Goal: Task Accomplishment & Management: Manage account settings

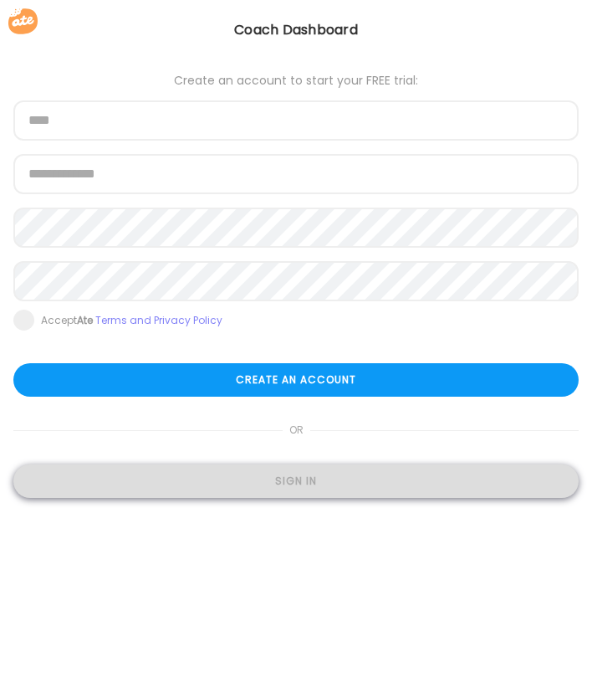
type input "**********"
click at [171, 479] on div "Sign in" at bounding box center [295, 480] width 565 height 33
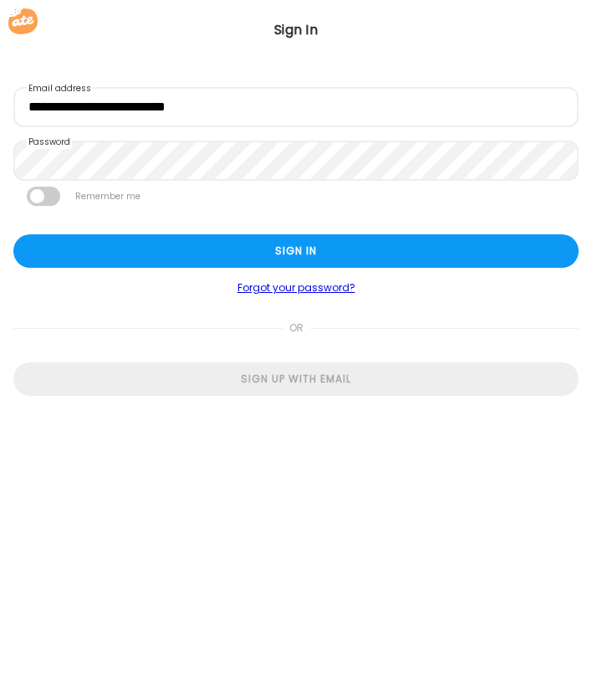
click at [41, 194] on span at bounding box center [43, 196] width 33 height 19
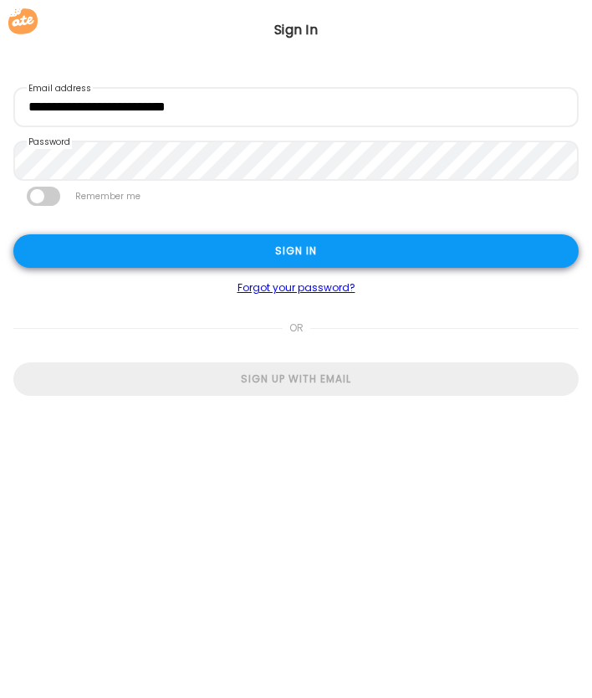
click at [125, 264] on div "Sign in" at bounding box center [295, 250] width 565 height 33
type input "**********"
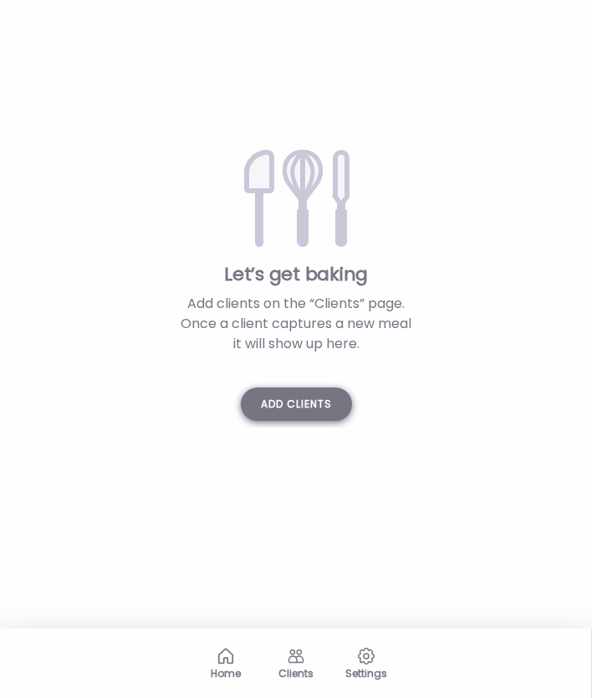
click at [302, 399] on div "Add clients" at bounding box center [296, 403] width 111 height 33
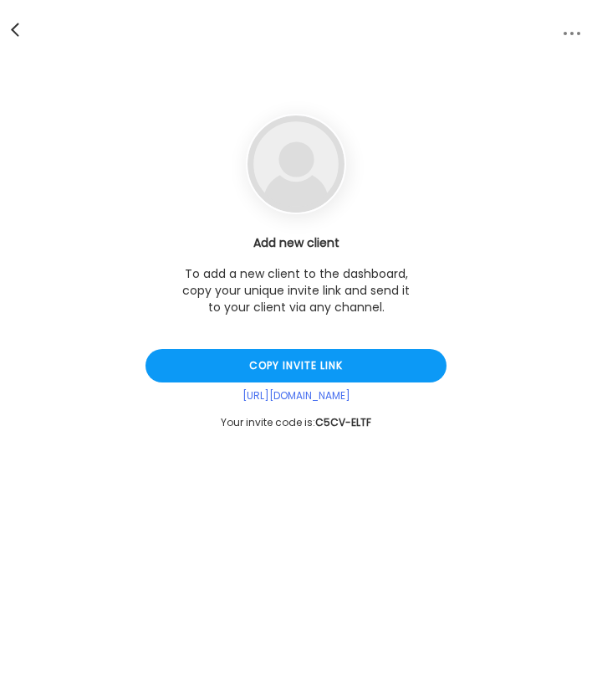
click at [18, 31] on span at bounding box center [15, 27] width 8 height 8
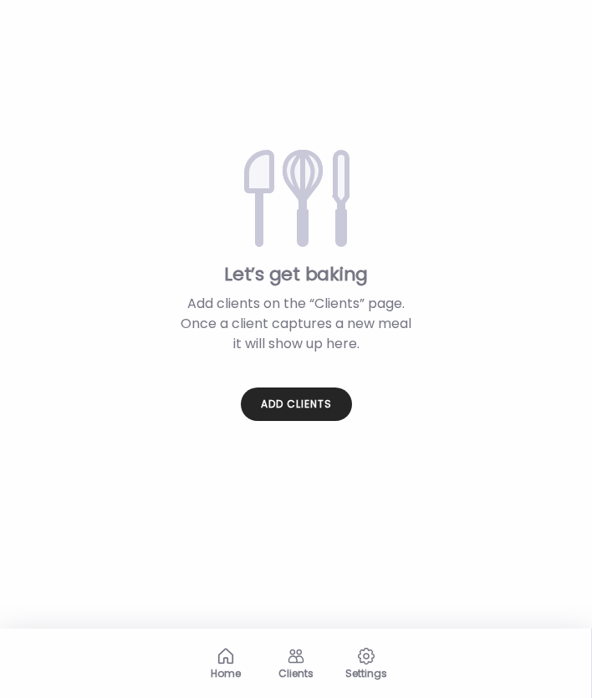
click at [284, 676] on div "Clients" at bounding box center [296, 672] width 60 height 11
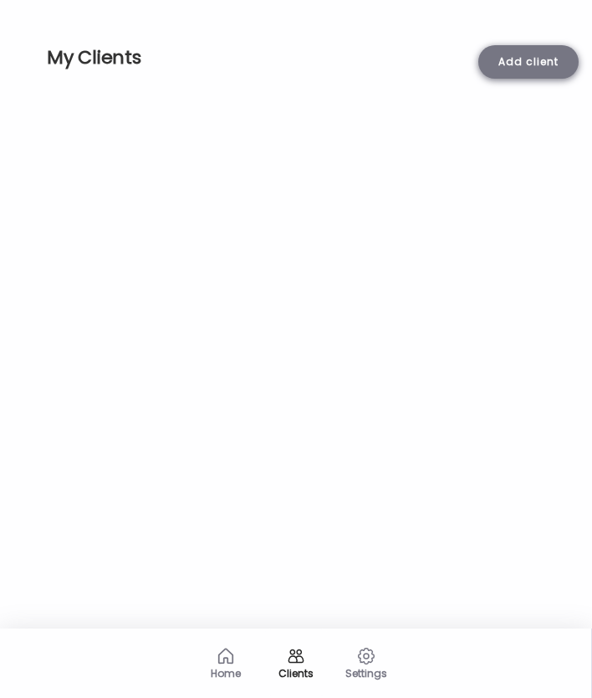
click at [529, 71] on div "Add client" at bounding box center [528, 61] width 100 height 33
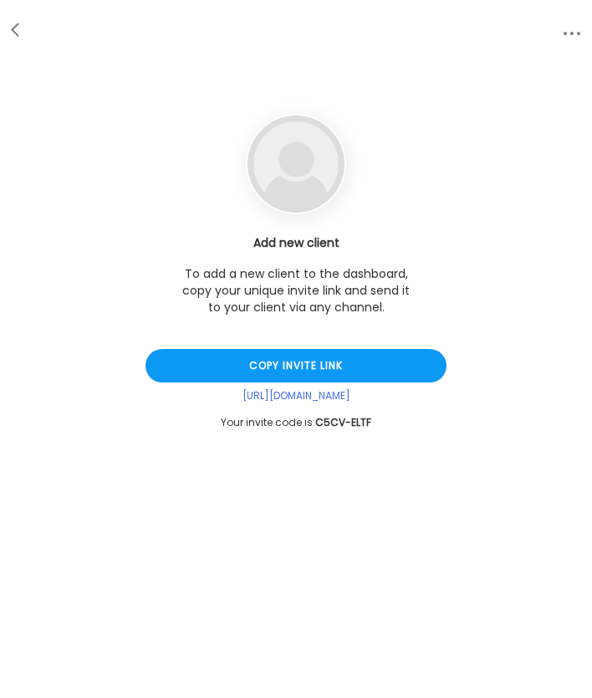
click at [292, 305] on p "To add a new client to the dashboard, copy your unique invite link and send it …" at bounding box center [296, 290] width 234 height 50
click at [374, 89] on div "Add new client To add a new client to the dashboard, copy your unique invite li…" at bounding box center [296, 349] width 592 height 698
